Goal: Task Accomplishment & Management: Use online tool/utility

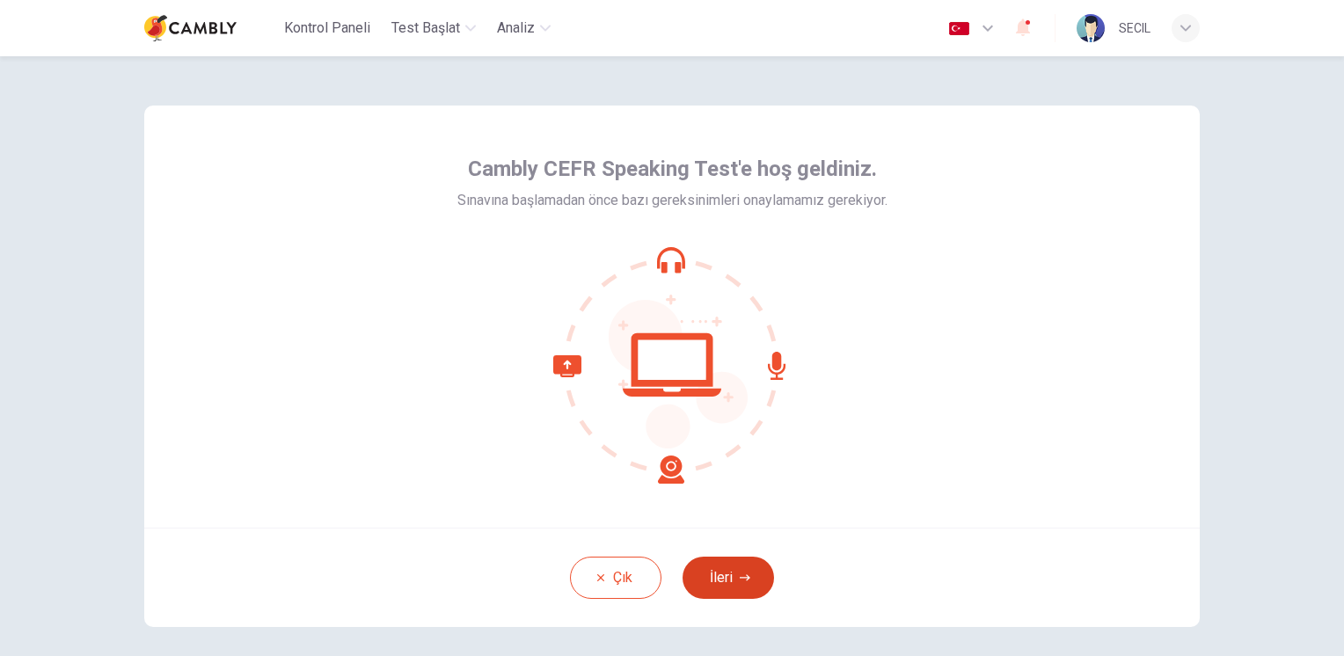
click at [718, 583] on button "İleri" at bounding box center [727, 578] width 91 height 42
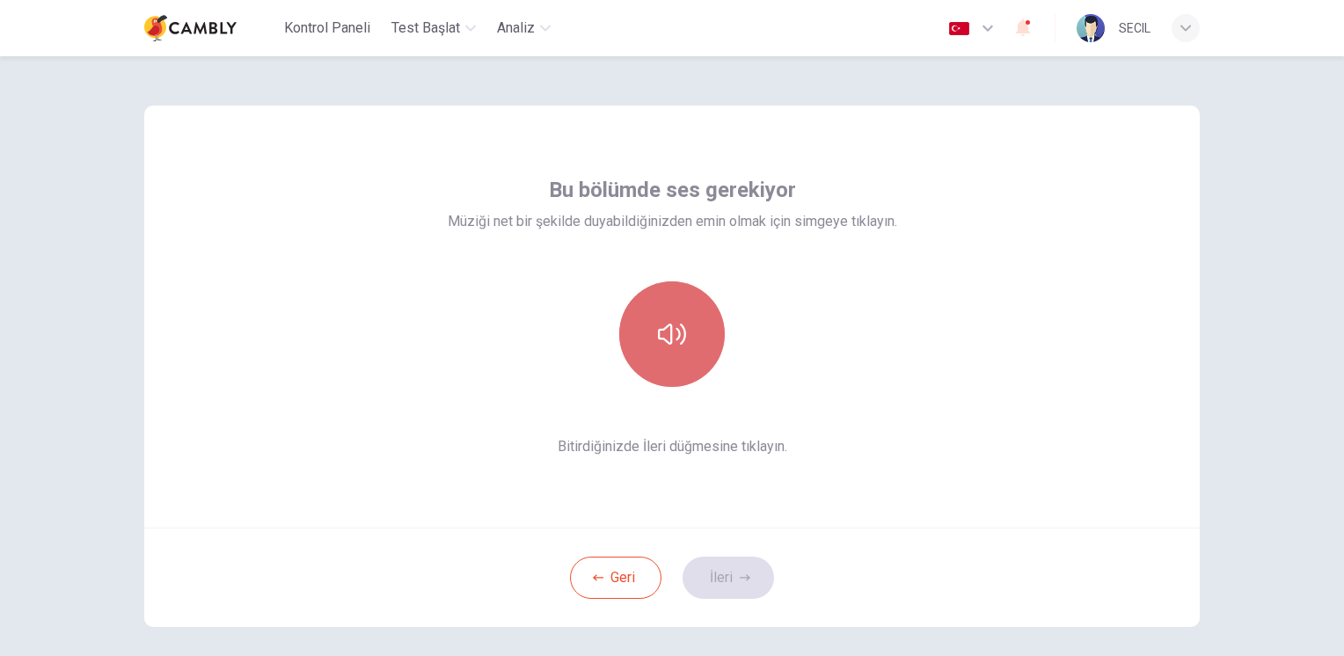
click at [675, 306] on button "button" at bounding box center [672, 334] width 106 height 106
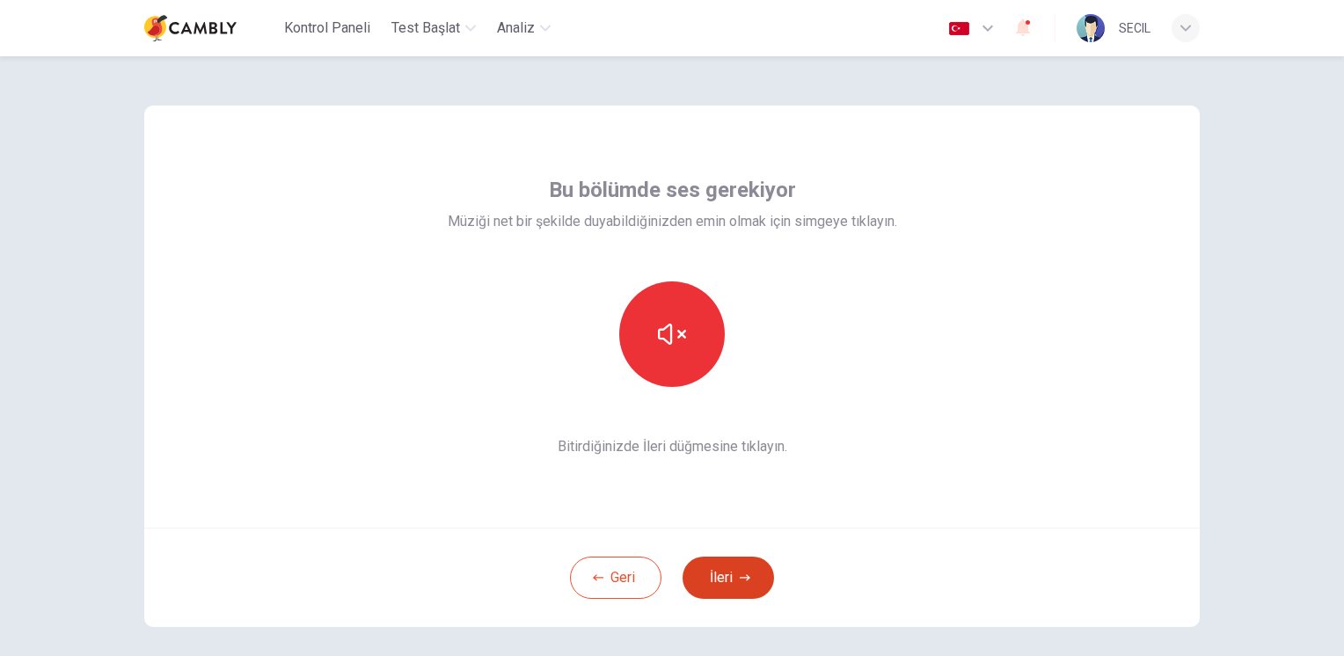
click at [742, 591] on button "İleri" at bounding box center [727, 578] width 91 height 42
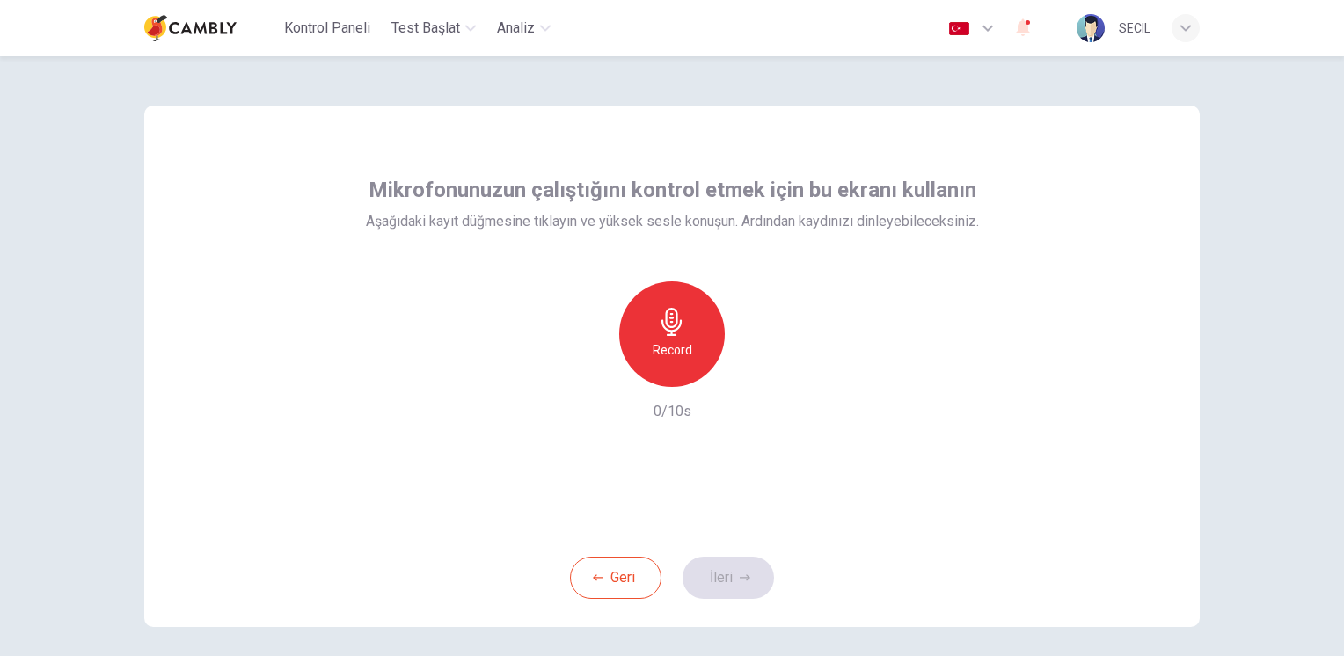
click at [675, 342] on h6 "Record" at bounding box center [673, 349] width 40 height 21
click at [725, 579] on button "İleri" at bounding box center [727, 578] width 91 height 42
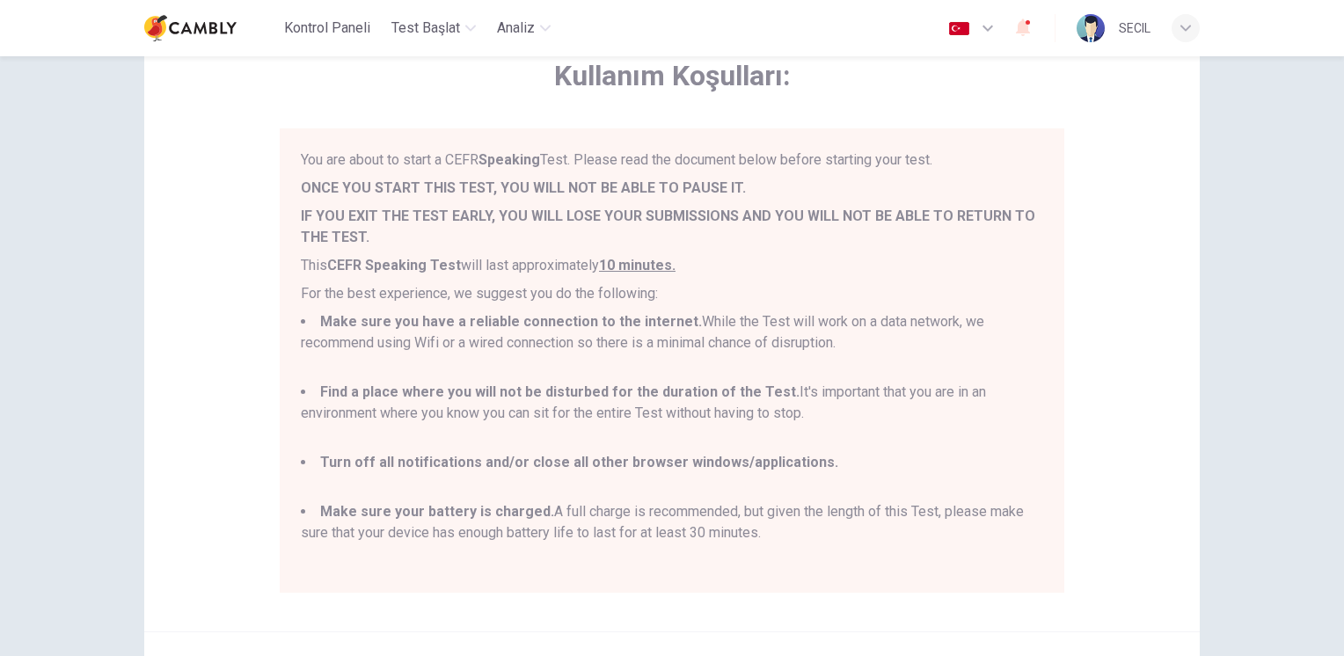
scroll to position [88, 0]
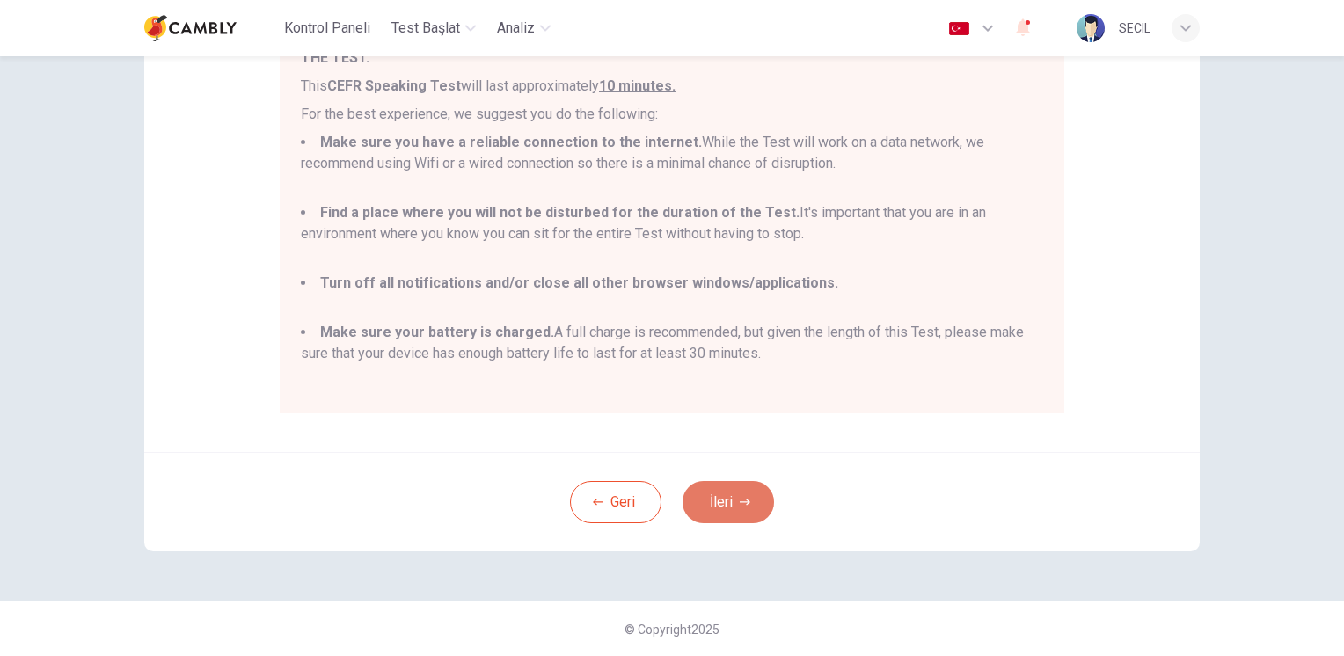
click at [739, 508] on button "İleri" at bounding box center [727, 502] width 91 height 42
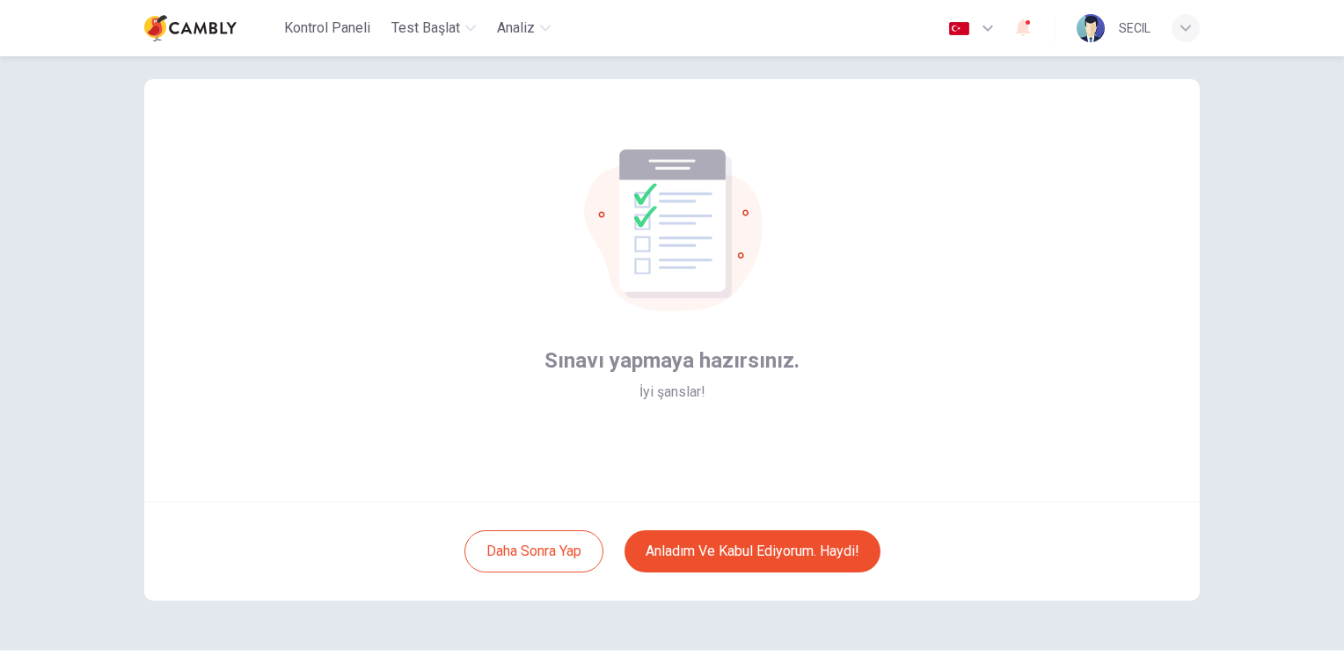
scroll to position [0, 0]
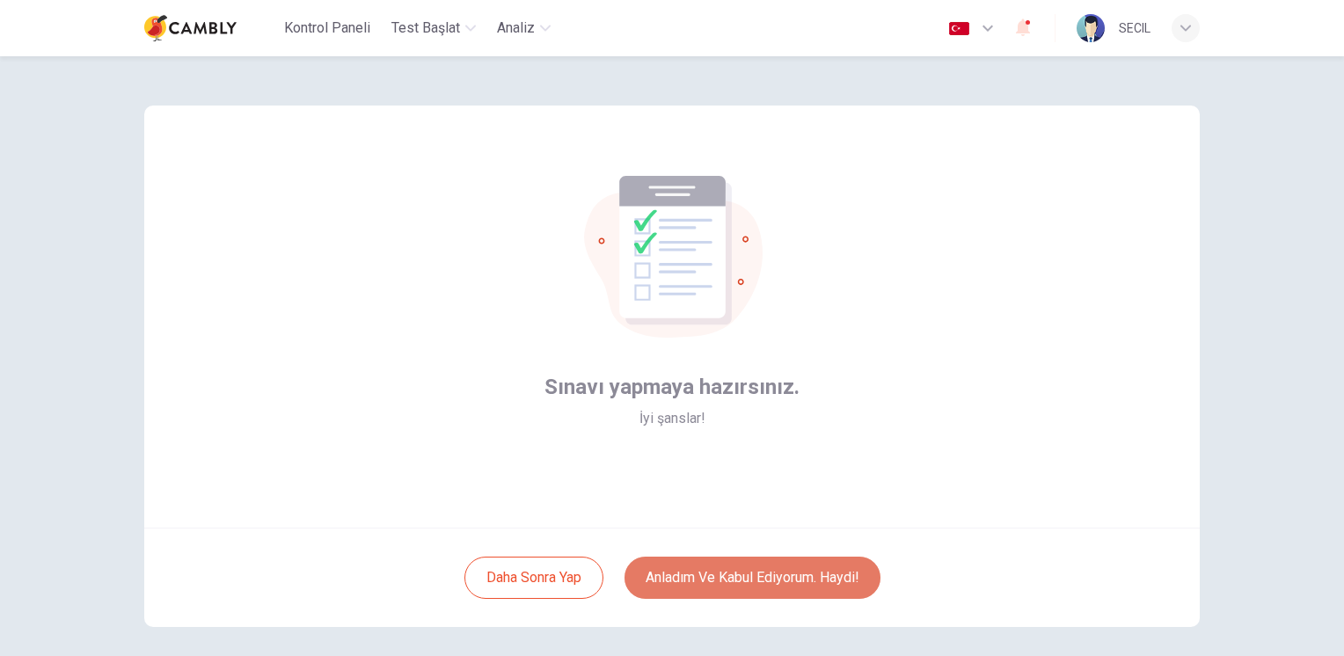
click at [761, 571] on button "Anladım ve kabul ediyorum. Haydi!" at bounding box center [752, 578] width 256 height 42
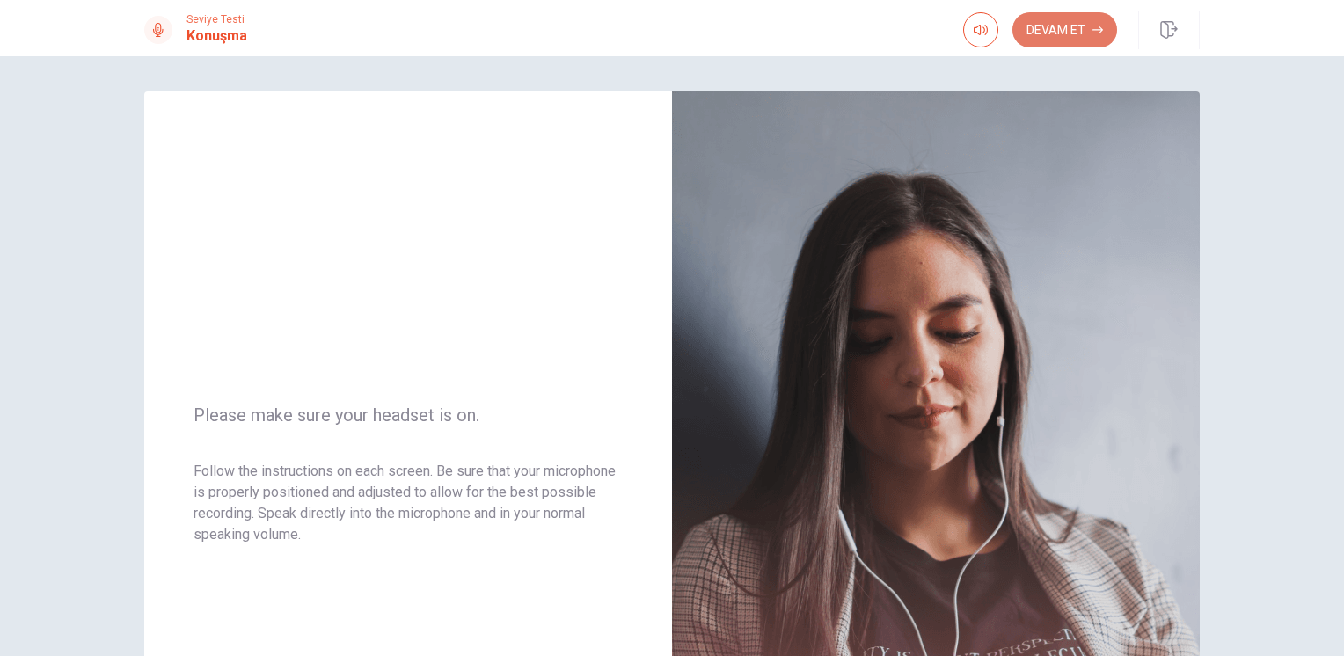
click at [1083, 34] on button "Devam Et" at bounding box center [1064, 29] width 105 height 35
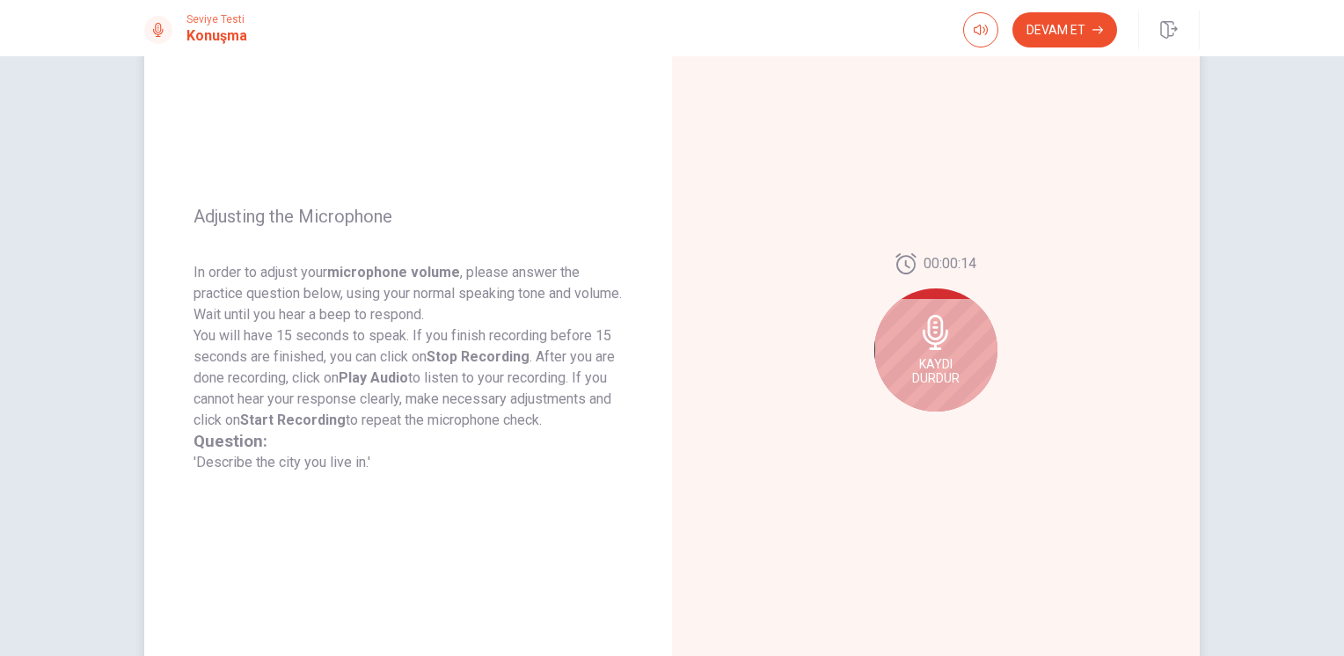
scroll to position [176, 0]
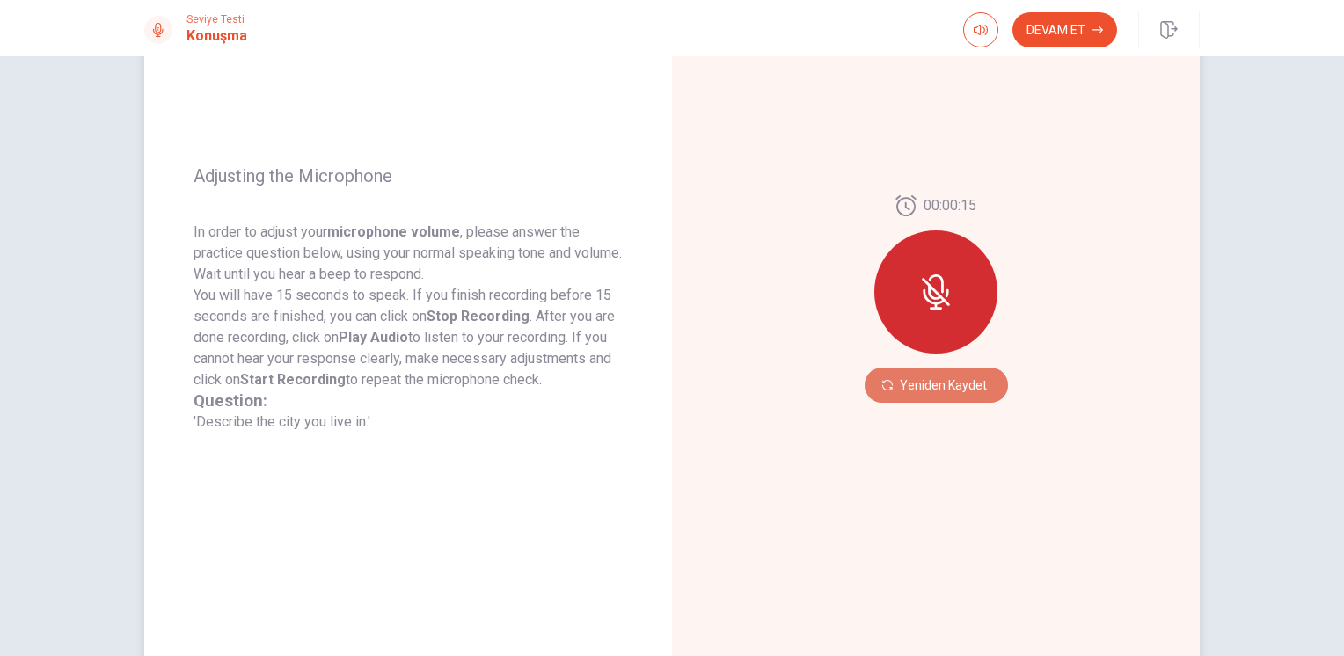
click at [960, 393] on button "Yeniden Kaydet" at bounding box center [936, 385] width 143 height 35
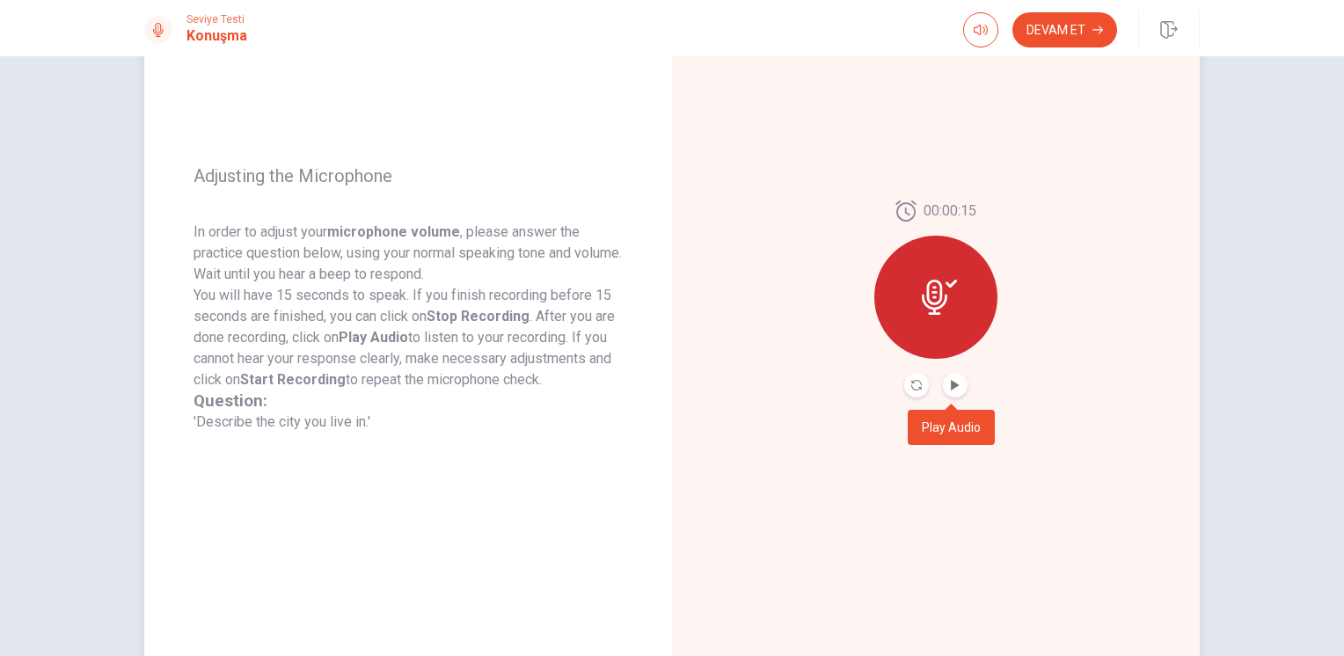
click at [957, 387] on button "Play Audio" at bounding box center [955, 385] width 25 height 25
click at [952, 390] on icon "Pause Audio" at bounding box center [955, 385] width 9 height 11
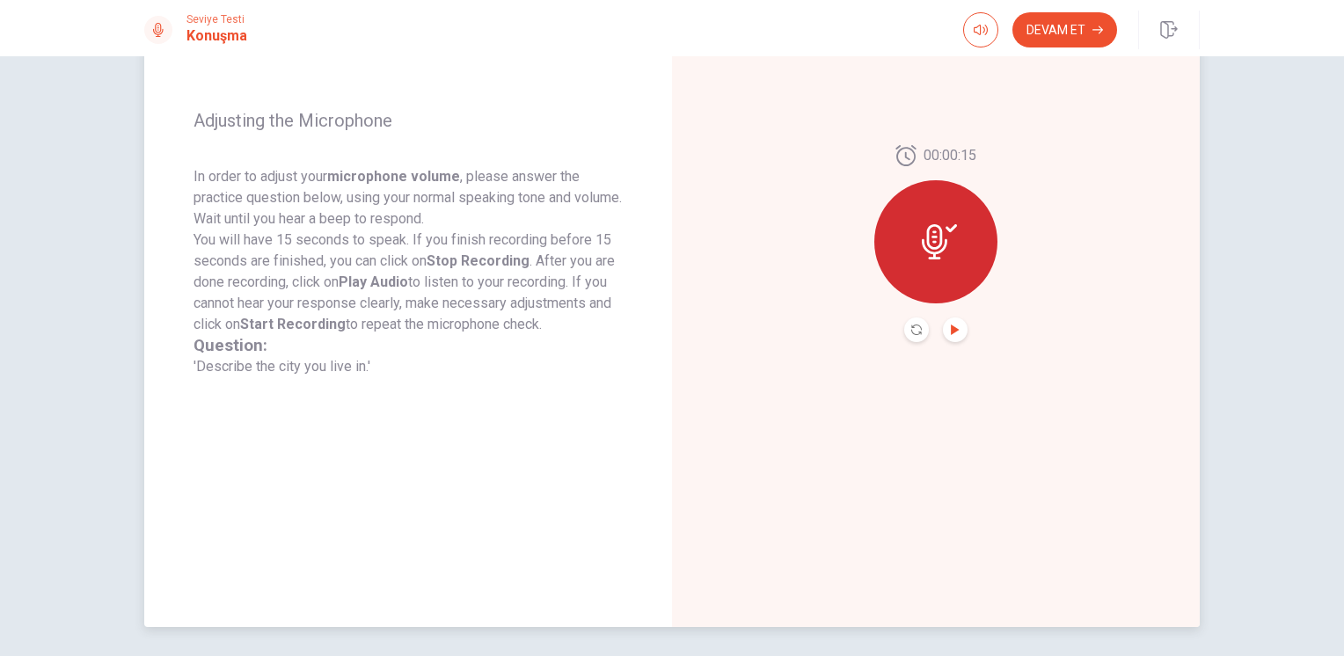
scroll to position [293, 0]
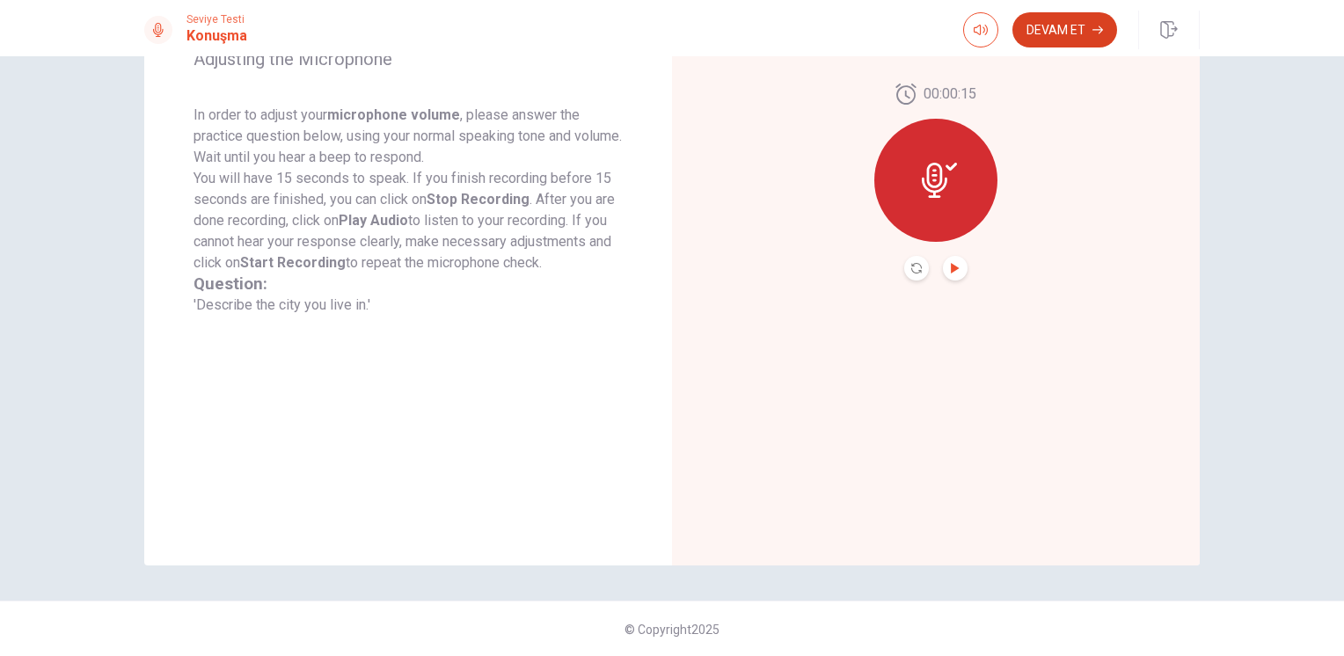
click at [1055, 29] on button "Devam Et" at bounding box center [1064, 29] width 105 height 35
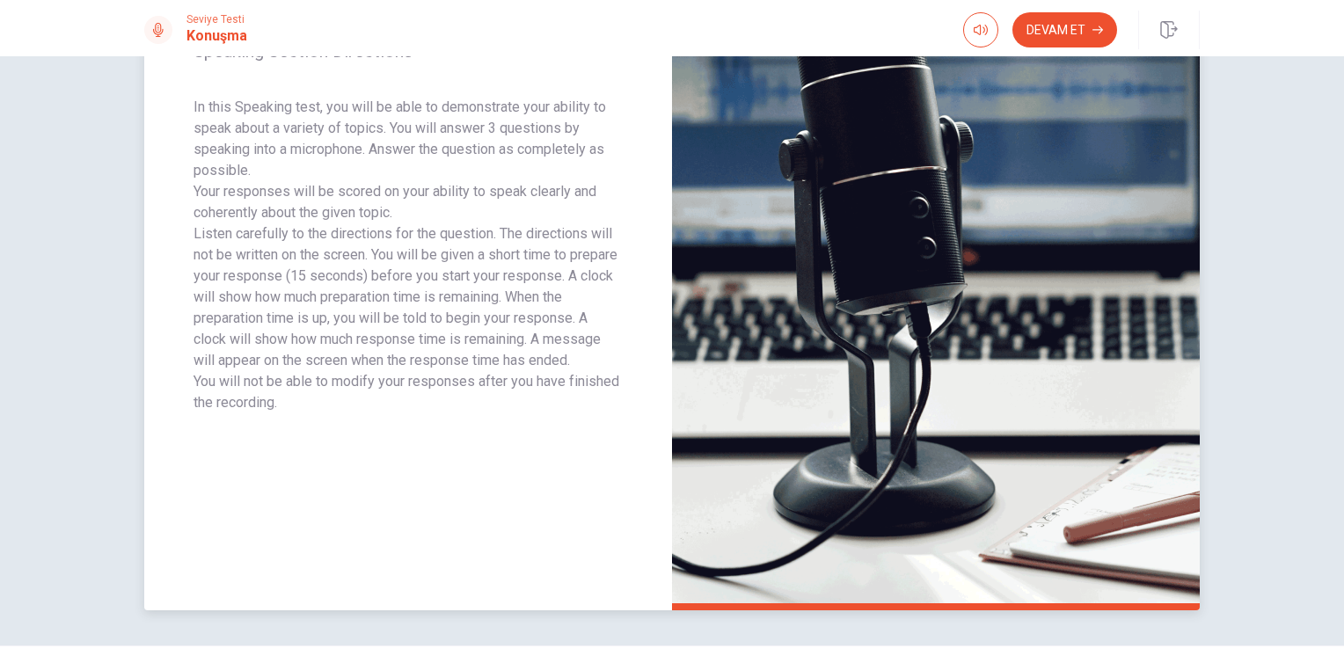
scroll to position [205, 0]
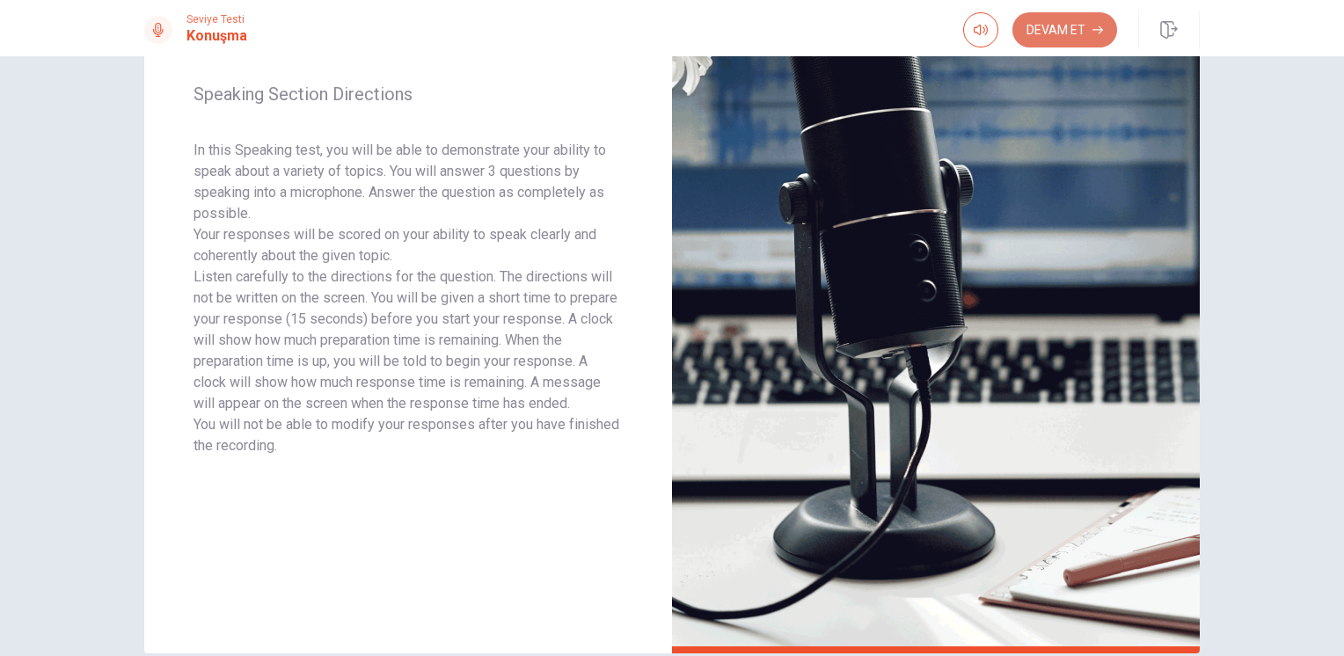
click at [1042, 41] on button "Devam Et" at bounding box center [1064, 29] width 105 height 35
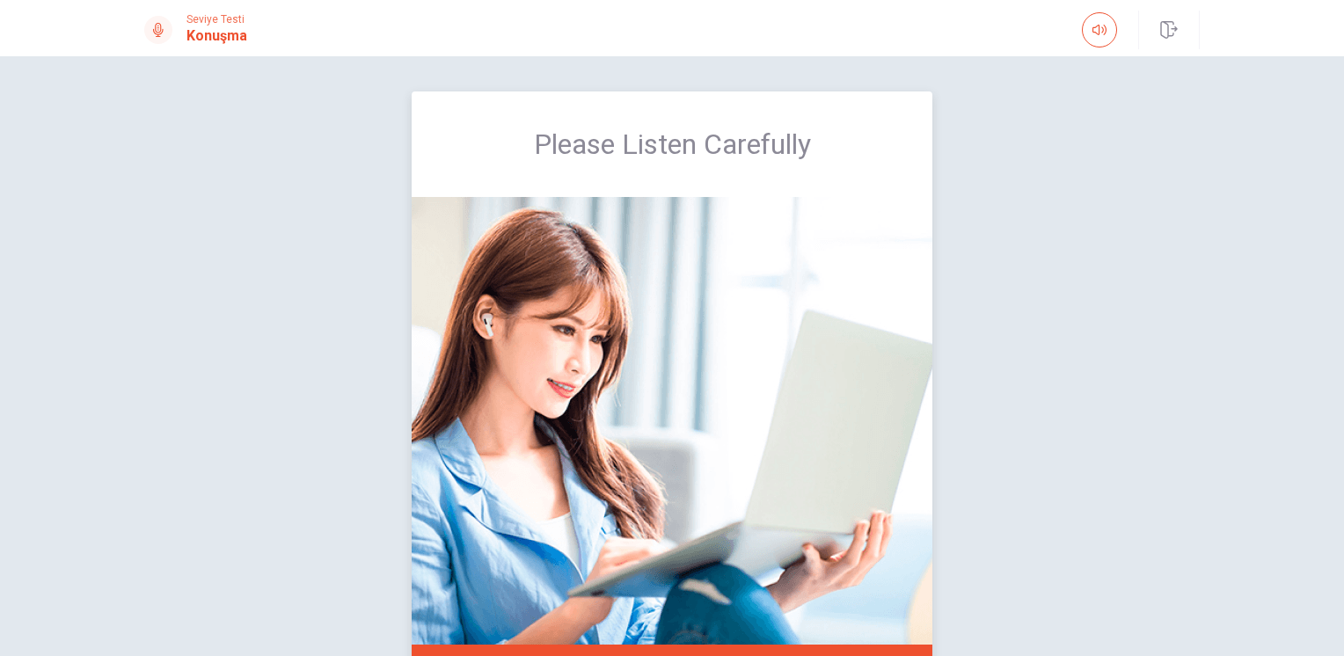
scroll to position [0, 0]
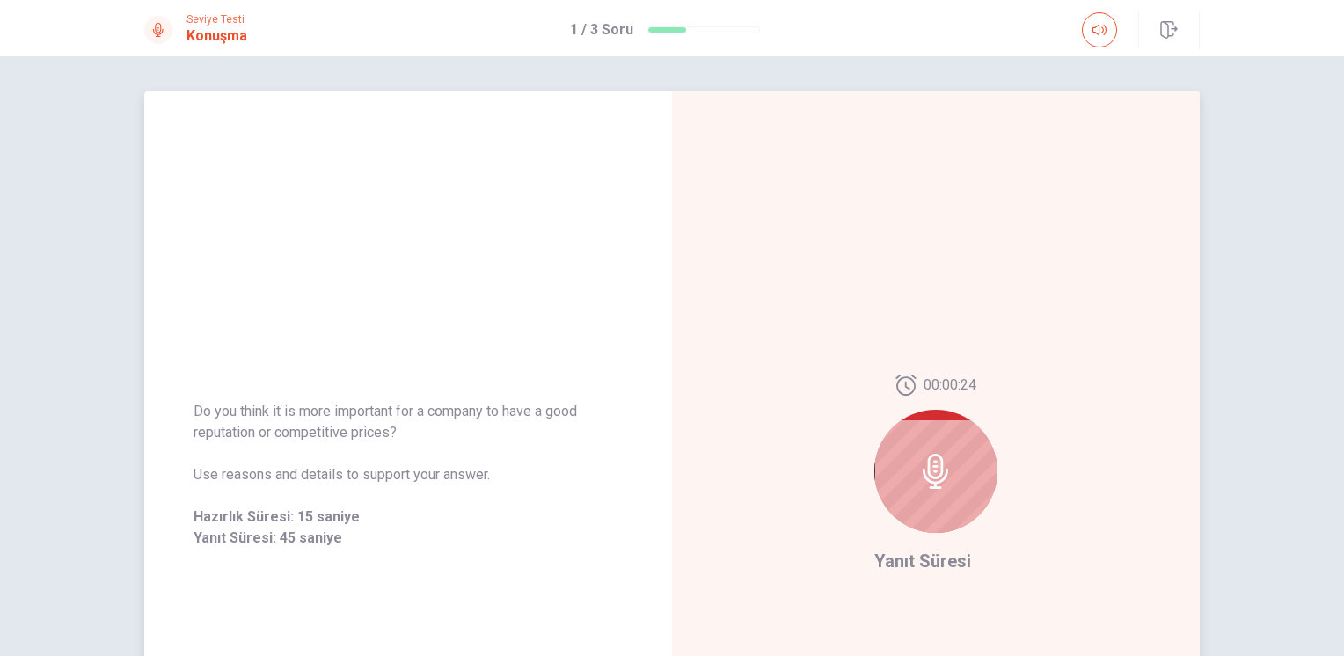
click at [936, 483] on icon at bounding box center [935, 471] width 35 height 35
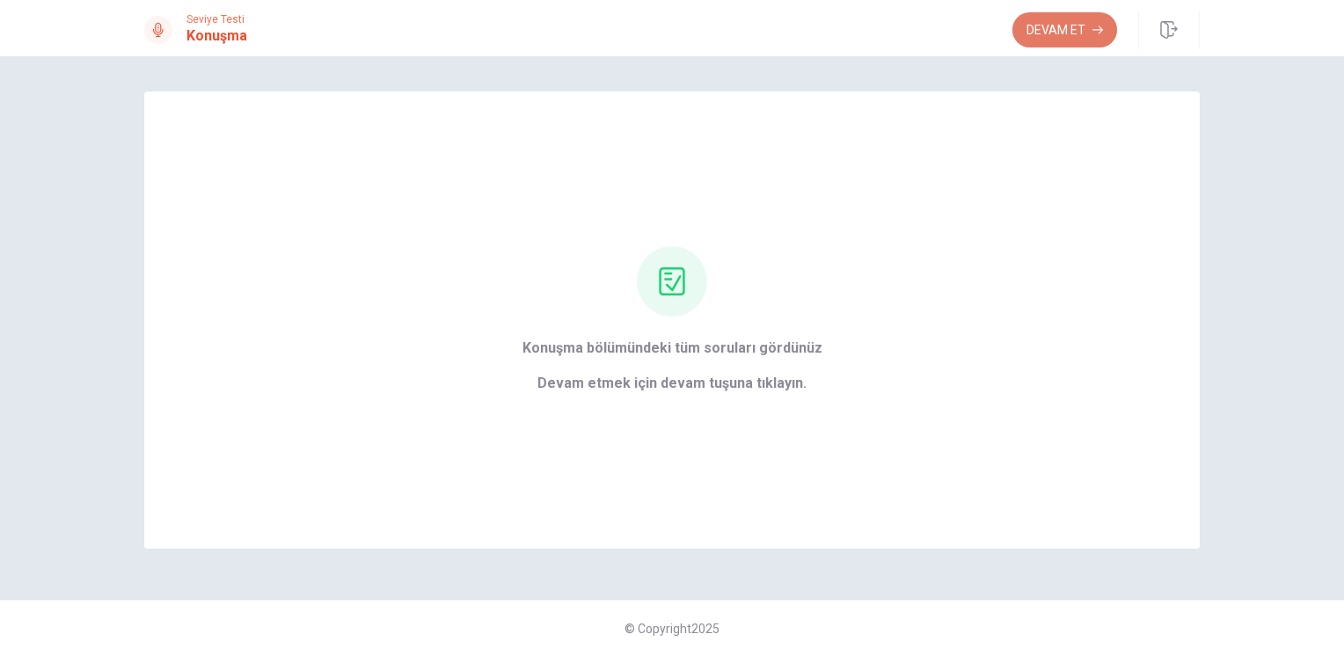
click at [1039, 34] on button "Devam Et" at bounding box center [1064, 29] width 105 height 35
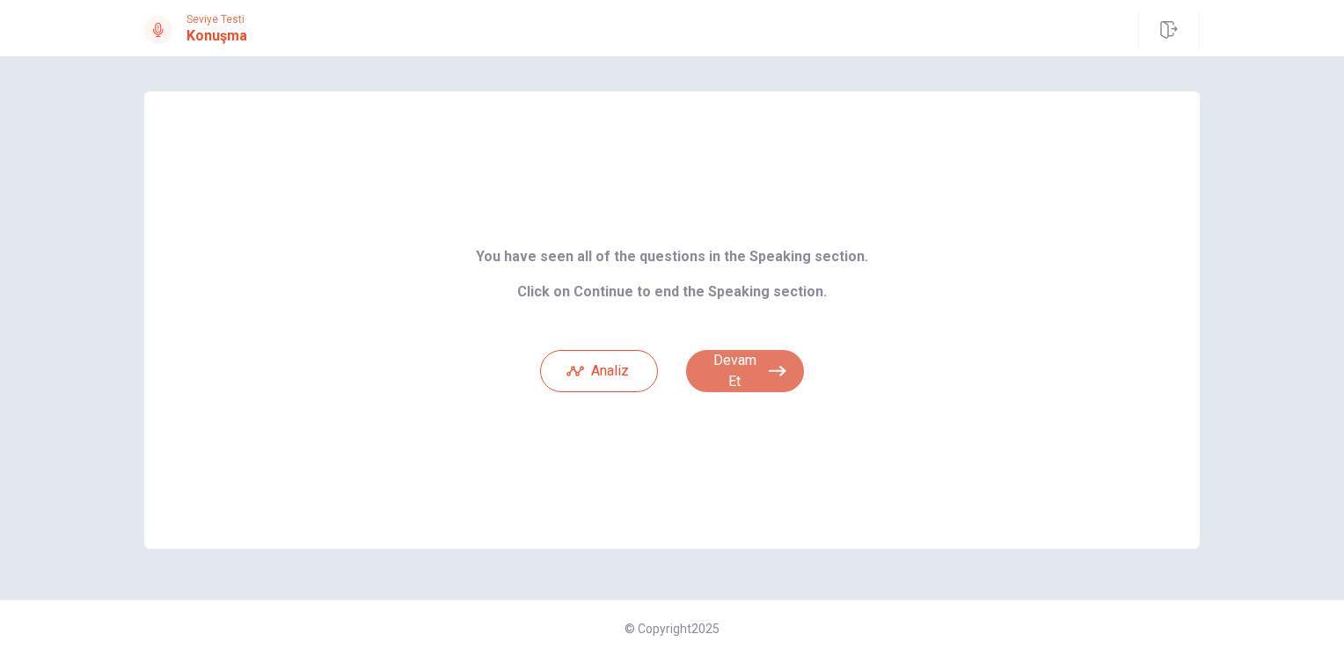
click at [788, 375] on button "Devam Et" at bounding box center [745, 371] width 118 height 42
